Goal: Find specific page/section: Find specific page/section

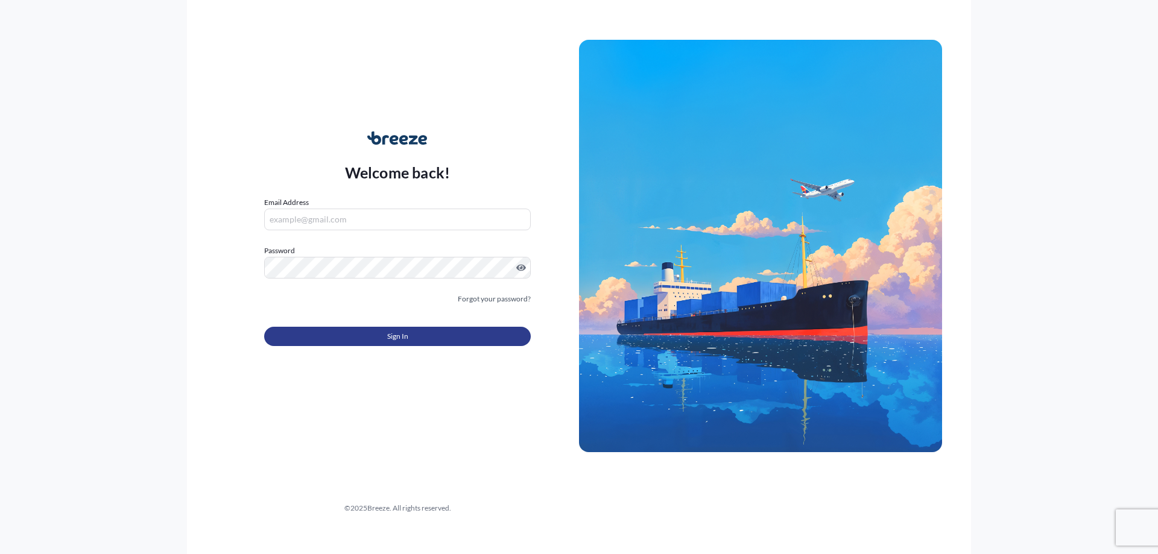
type input "[PERSON_NAME][EMAIL_ADDRESS][DOMAIN_NAME]"
click at [383, 335] on button "Sign In" at bounding box center [397, 336] width 266 height 19
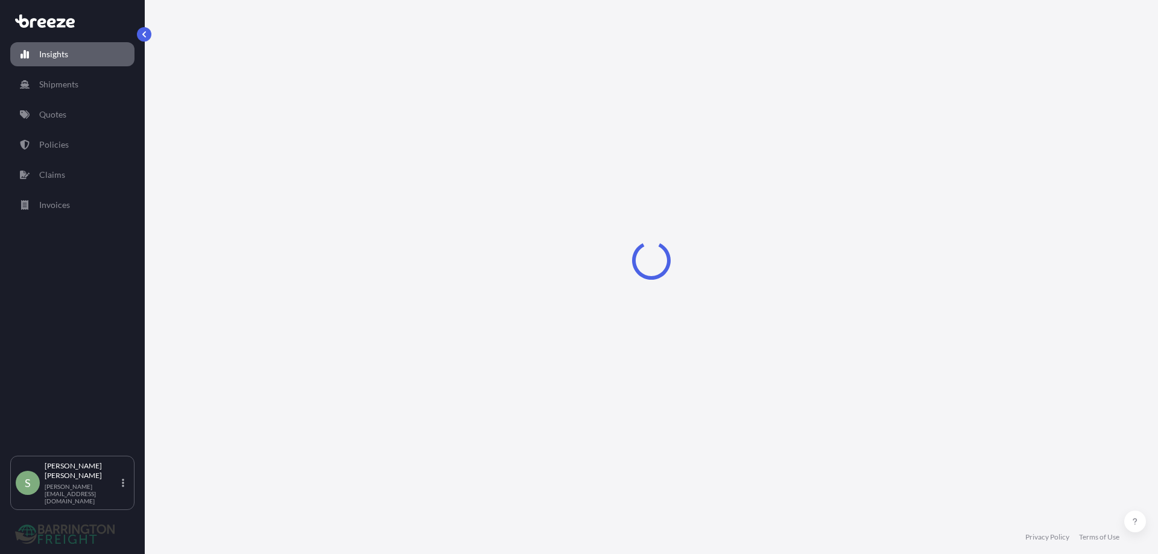
select select "2025"
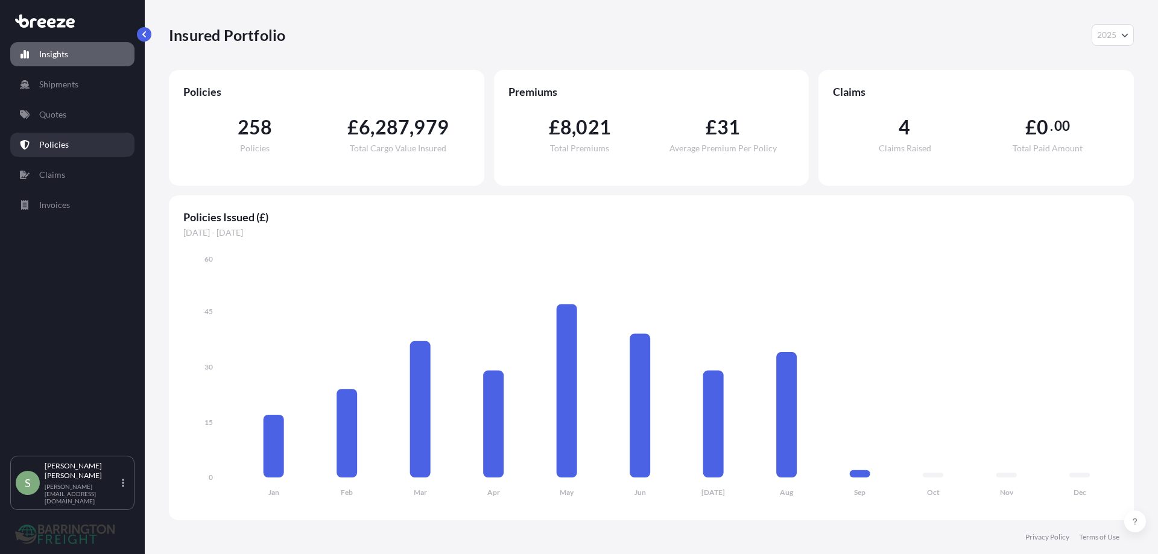
click at [58, 140] on p "Policies" at bounding box center [54, 145] width 30 height 12
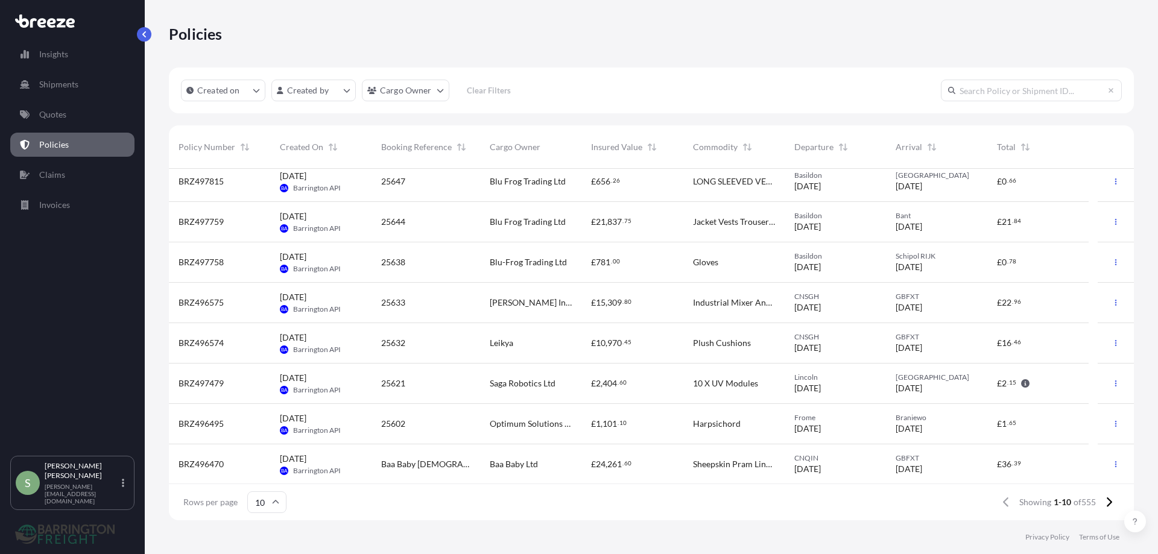
scroll to position [89, 0]
